Goal: Task Accomplishment & Management: Complete application form

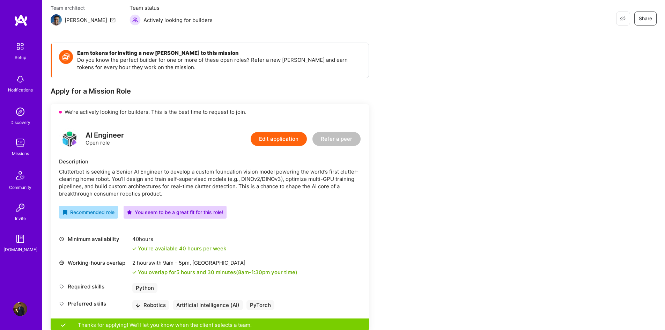
scroll to position [70, 0]
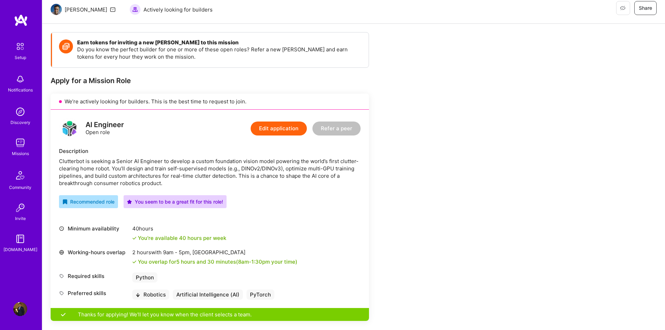
drag, startPoint x: 342, startPoint y: 128, endPoint x: 439, endPoint y: 98, distance: 101.8
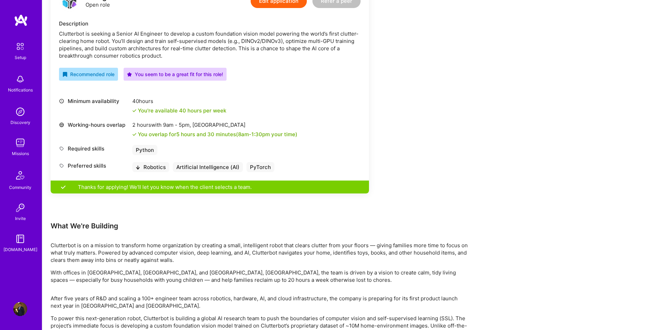
scroll to position [209, 0]
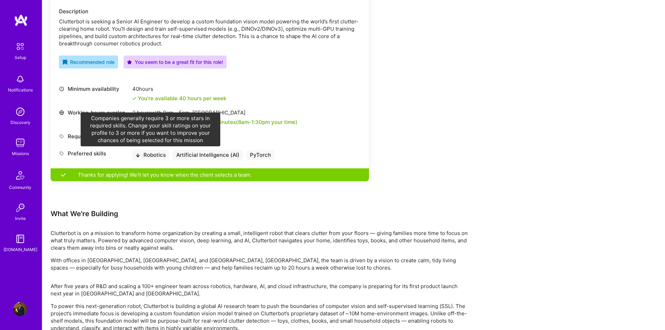
click at [139, 154] on icon at bounding box center [138, 155] width 4 height 4
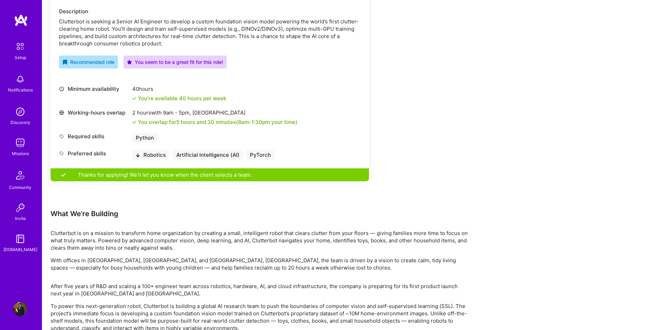
click at [145, 155] on div "Robotics" at bounding box center [150, 155] width 37 height 10
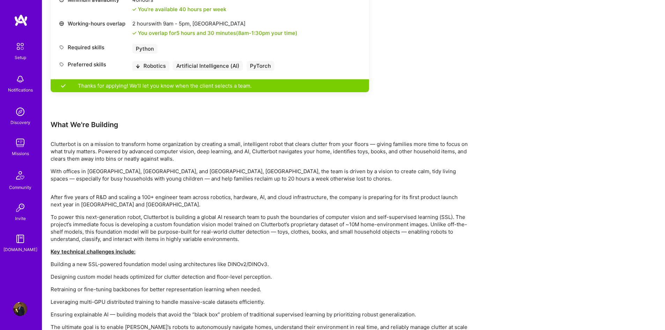
scroll to position [384, 0]
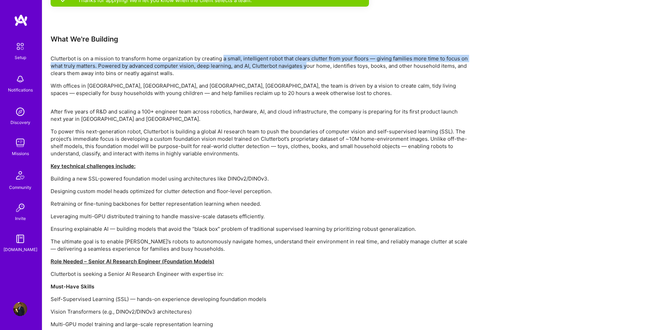
drag, startPoint x: 226, startPoint y: 58, endPoint x: 308, endPoint y: 67, distance: 81.8
click at [307, 67] on p "Clutterbot is on a mission to transform home organization by creating a small, …" at bounding box center [260, 66] width 419 height 22
click at [308, 67] on p "Clutterbot is on a mission to transform home organization by creating a small, …" at bounding box center [260, 66] width 419 height 22
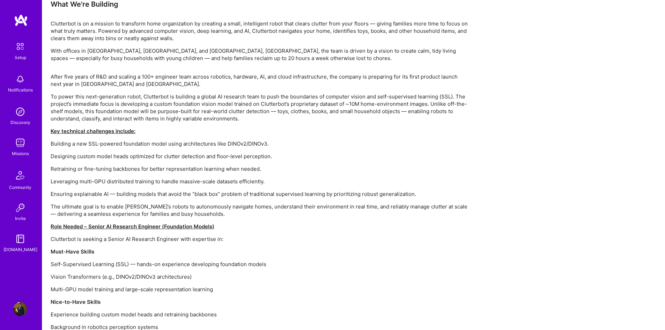
scroll to position [454, 0]
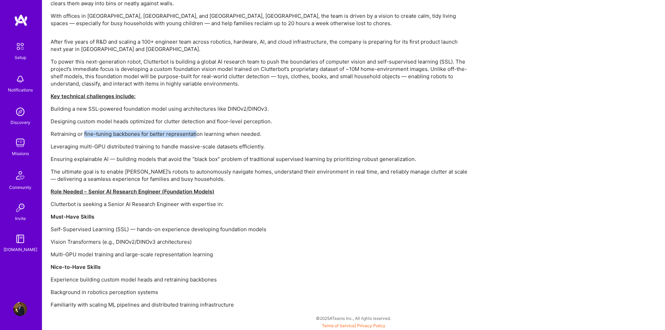
drag, startPoint x: 84, startPoint y: 134, endPoint x: 195, endPoint y: 136, distance: 111.4
click at [195, 136] on p "Retraining or fine-tuning backbones for better representation learning when nee…" at bounding box center [260, 133] width 419 height 7
click at [194, 136] on p "Retraining or fine-tuning backbones for better representation learning when nee…" at bounding box center [260, 133] width 419 height 7
click at [180, 135] on p "Retraining or fine-tuning backbones for better representation learning when nee…" at bounding box center [260, 133] width 419 height 7
drag, startPoint x: 99, startPoint y: 135, endPoint x: 252, endPoint y: 135, distance: 153.2
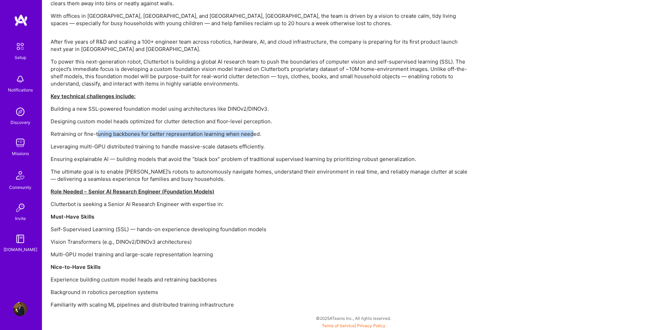
click at [252, 135] on p "Retraining or fine-tuning backbones for better representation learning when nee…" at bounding box center [260, 133] width 419 height 7
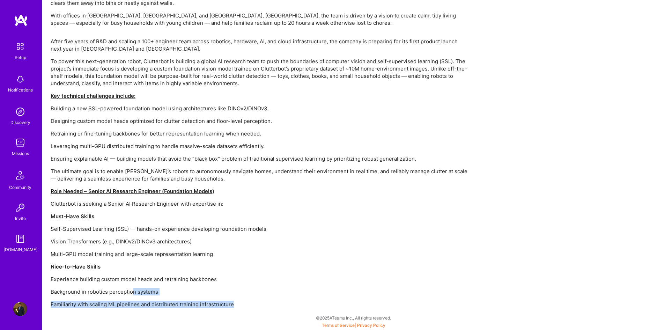
drag, startPoint x: 232, startPoint y: 305, endPoint x: 134, endPoint y: 287, distance: 100.3
click at [134, 287] on div "After five years of R&D and scaling a 100+ engineer team across robotics, hardw…" at bounding box center [260, 173] width 419 height 270
click at [168, 283] on div "After five years of R&D and scaling a 100+ engineer team across robotics, hardw…" at bounding box center [260, 173] width 419 height 270
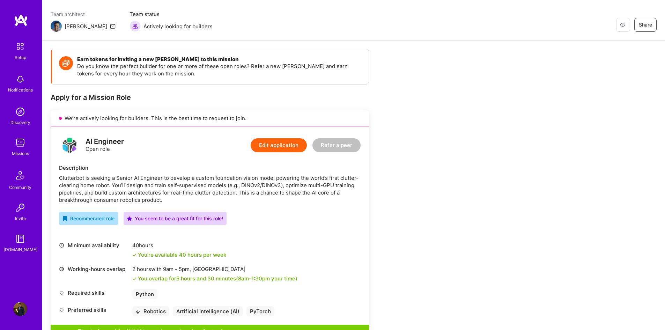
scroll to position [0, 0]
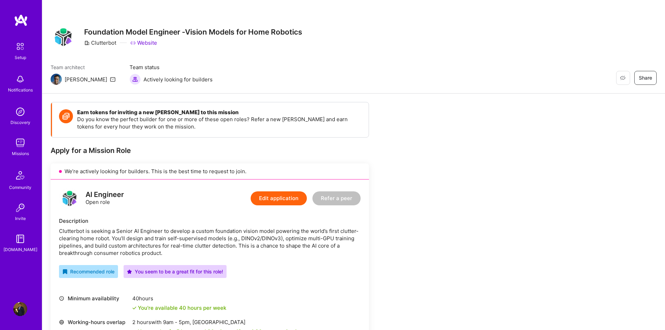
click at [349, 199] on button "Refer a peer" at bounding box center [336, 198] width 48 height 14
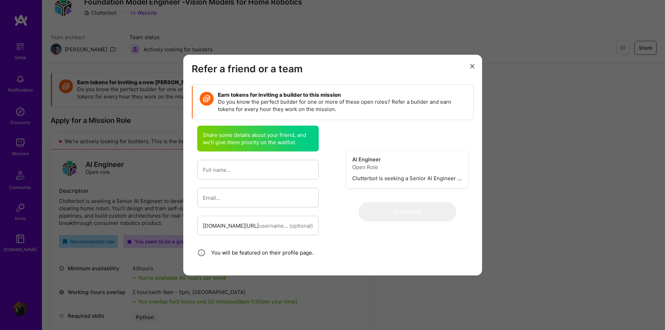
scroll to position [70, 0]
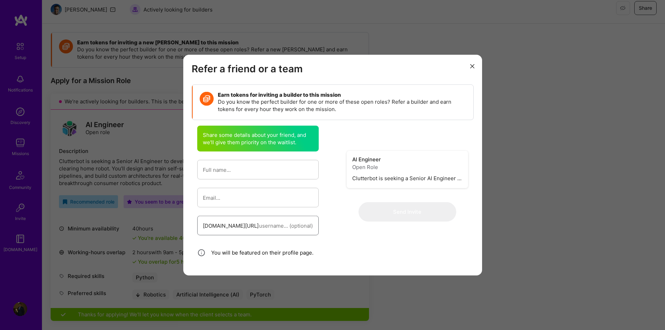
click at [260, 228] on input "modal" at bounding box center [286, 225] width 54 height 18
click at [255, 204] on input "modal" at bounding box center [258, 197] width 110 height 18
click at [474, 69] on button "modal" at bounding box center [472, 66] width 8 height 12
